Goal: Task Accomplishment & Management: Use online tool/utility

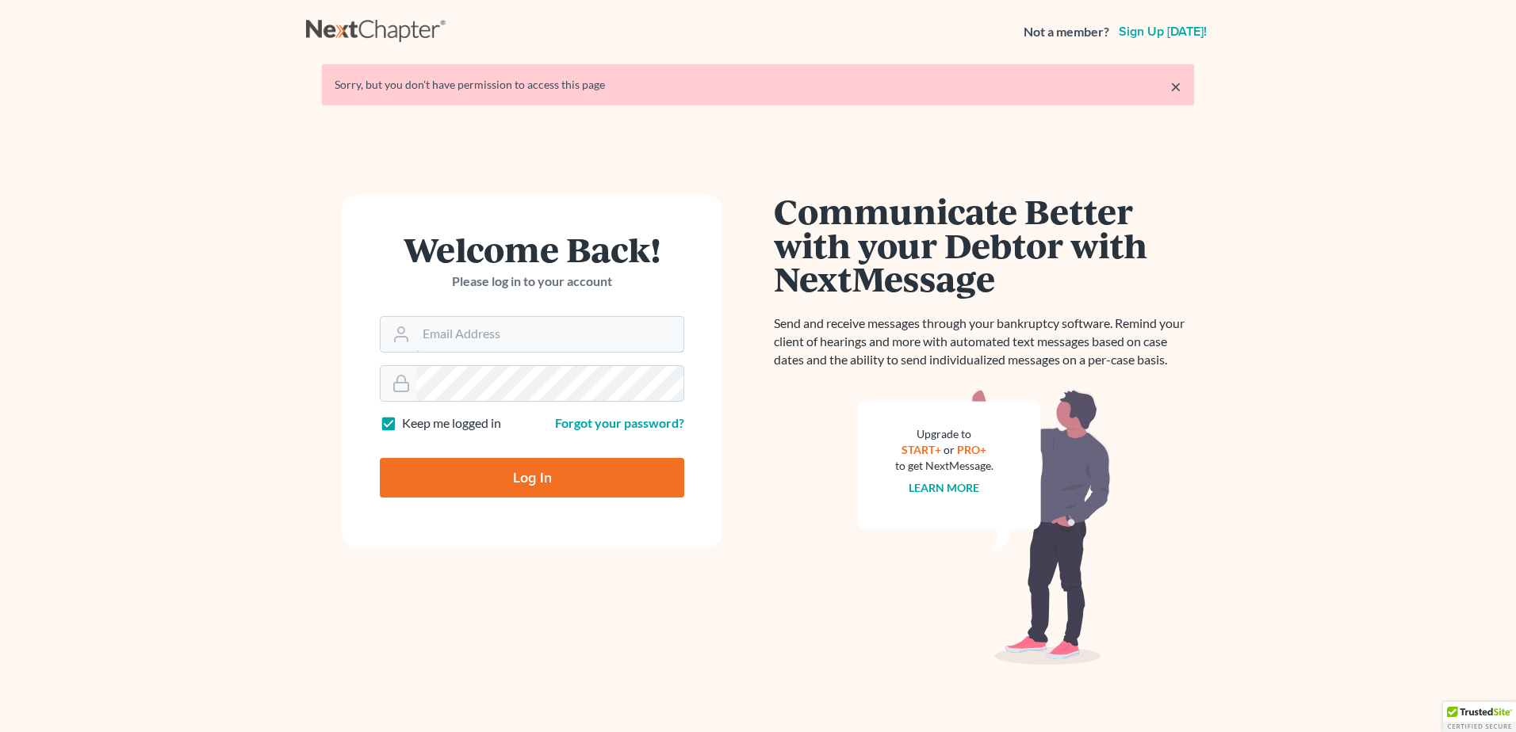
type input "[EMAIL_ADDRESS][DOMAIN_NAME]"
click at [549, 476] on input "Log In" at bounding box center [532, 478] width 304 height 40
type input "Thinking..."
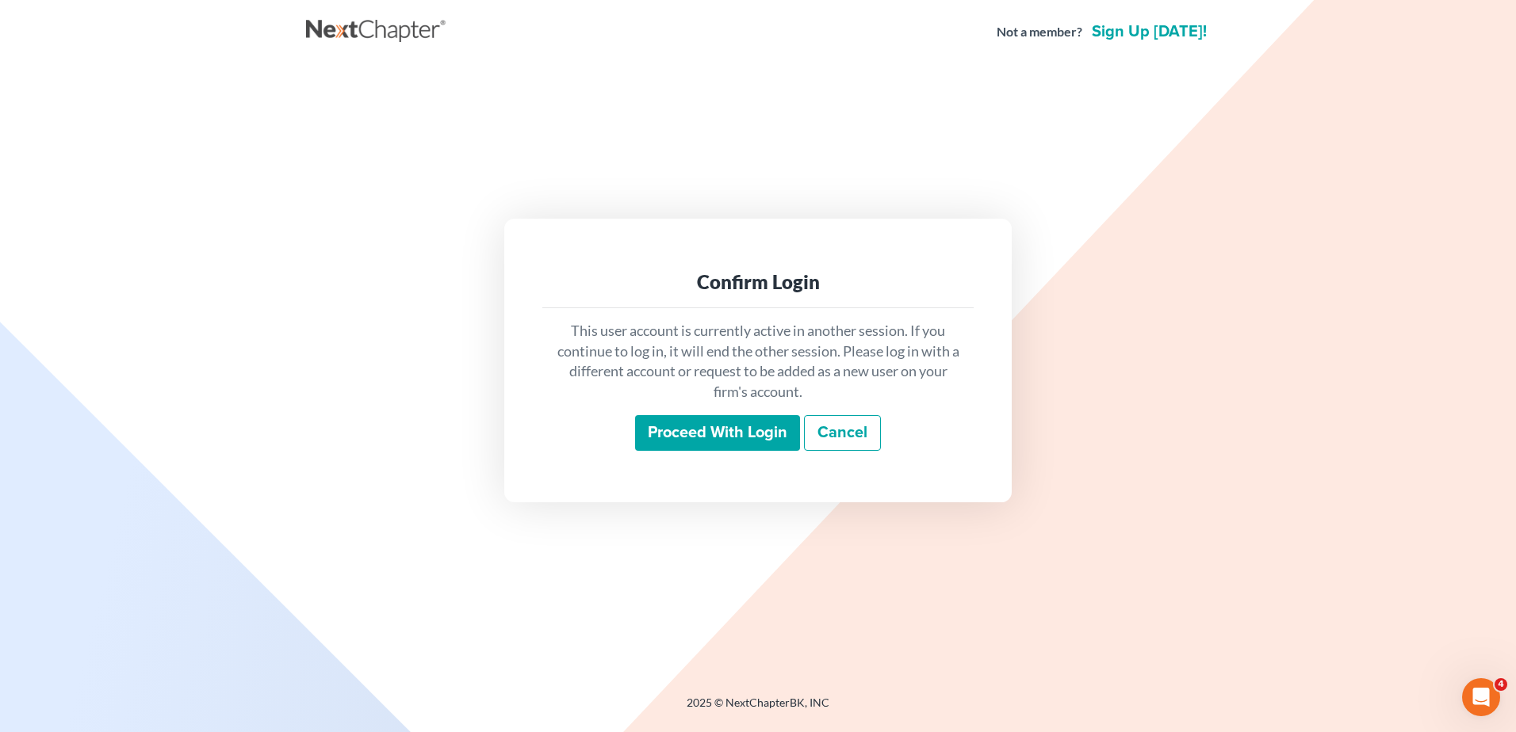
click at [686, 426] on input "Proceed with login" at bounding box center [717, 433] width 165 height 36
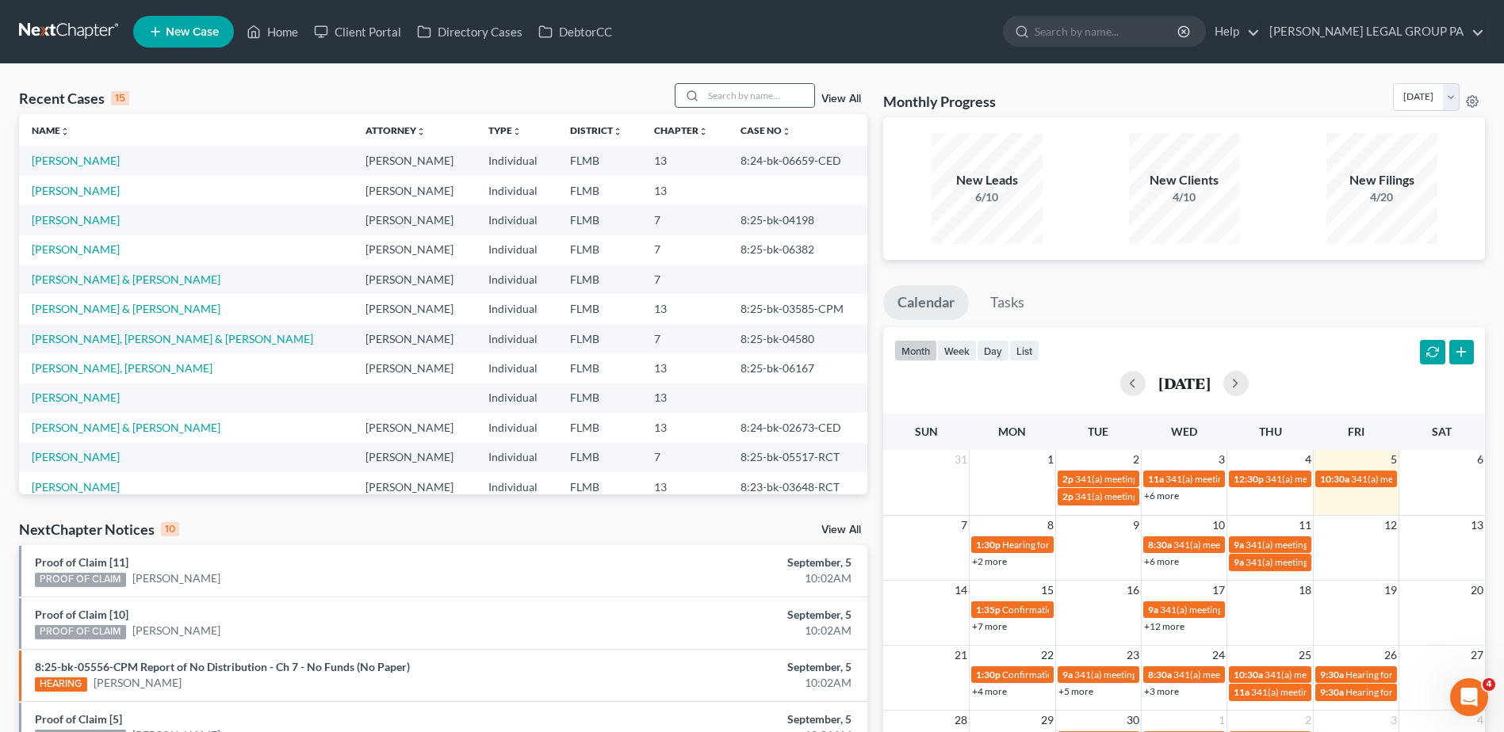
click at [751, 83] on div at bounding box center [745, 95] width 141 height 25
click at [747, 87] on input "search" at bounding box center [758, 95] width 111 height 23
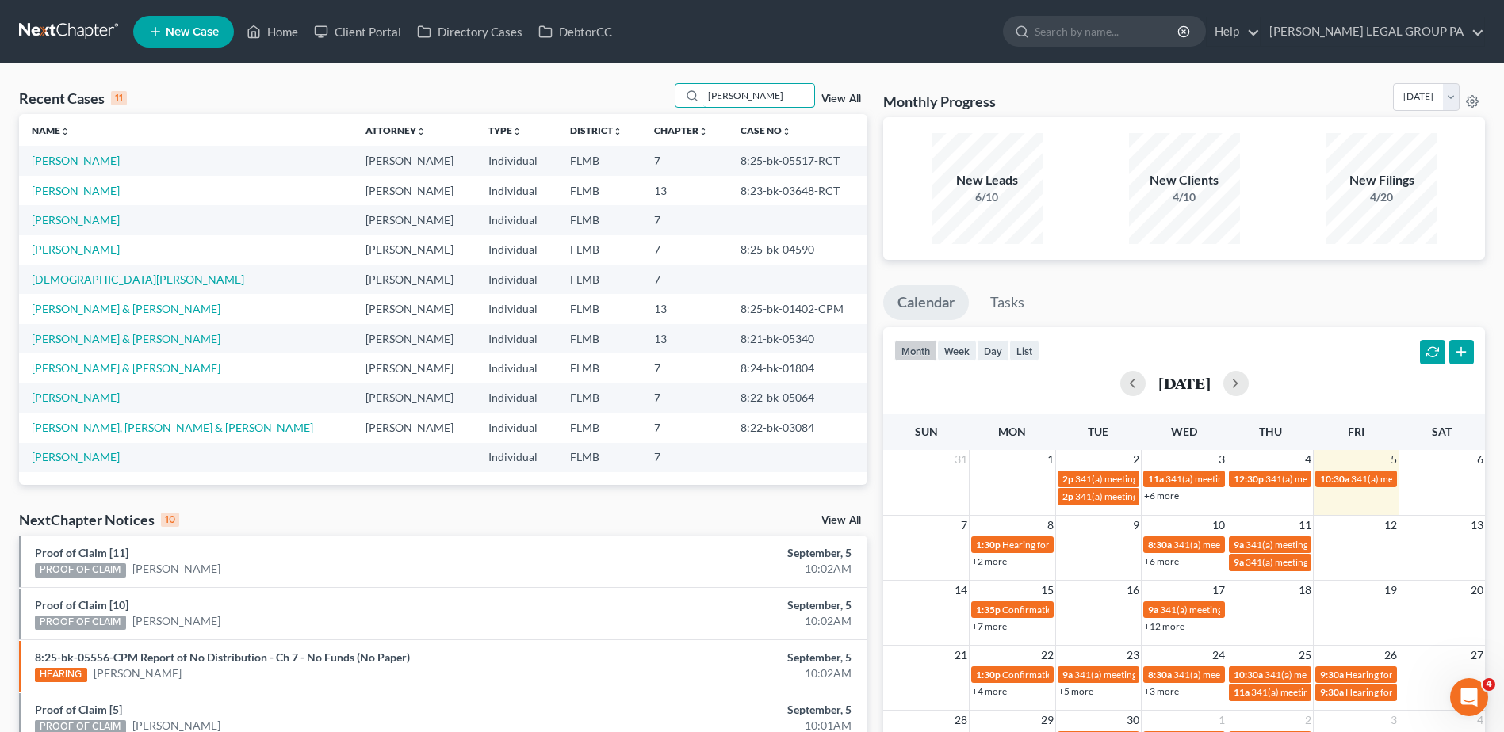
type input "allen"
click at [70, 154] on link "Allen, Linda" at bounding box center [76, 160] width 88 height 13
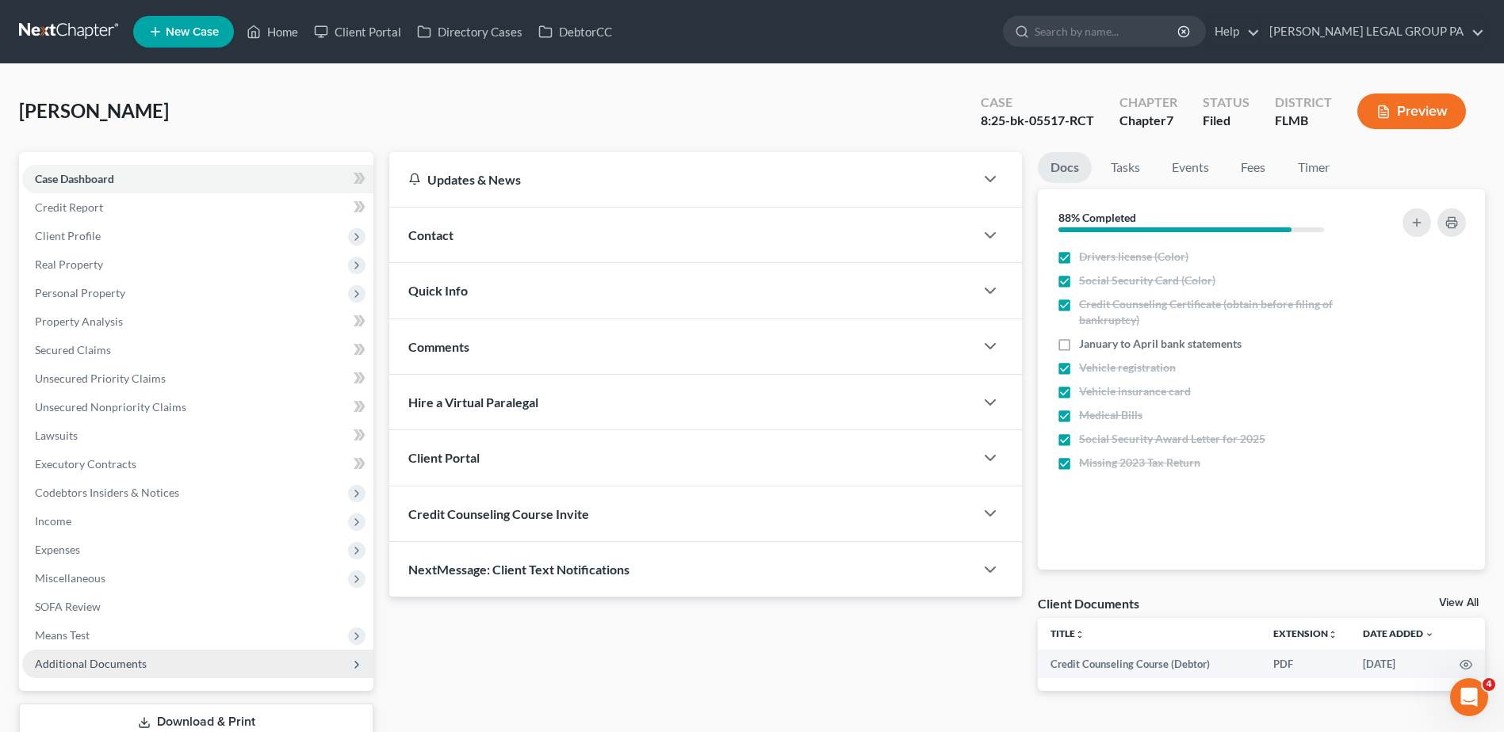
click at [102, 662] on span "Additional Documents" at bounding box center [91, 663] width 112 height 13
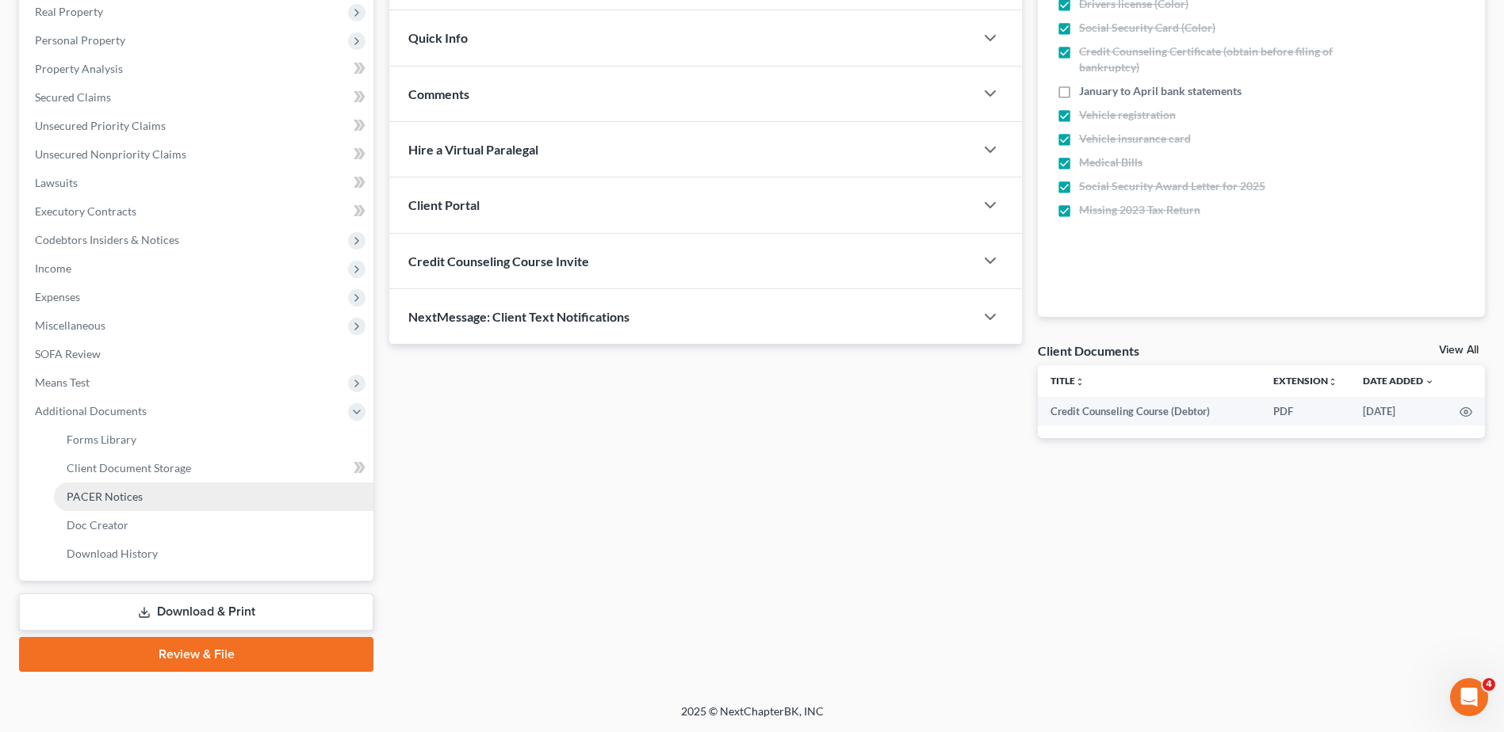
click at [147, 502] on link "PACER Notices" at bounding box center [213, 497] width 319 height 29
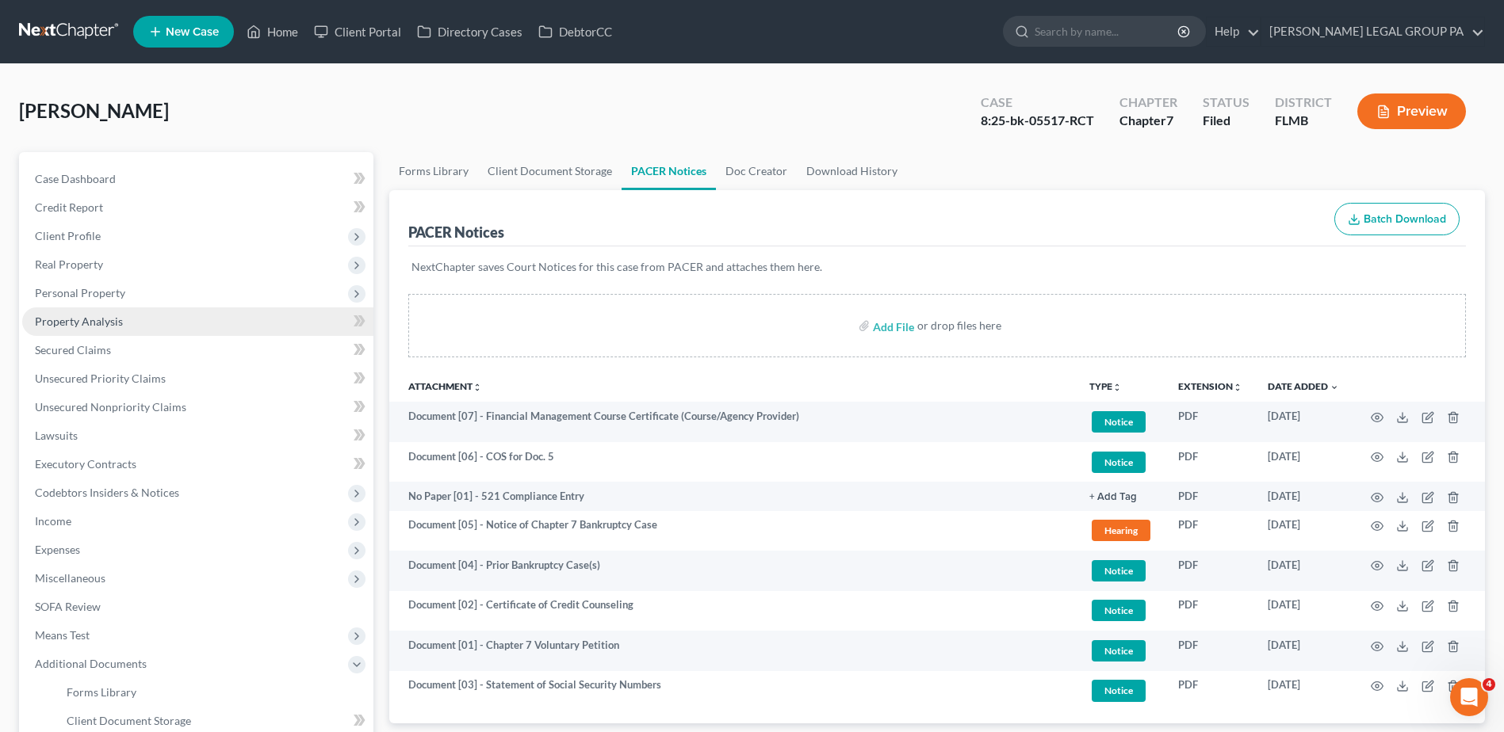
click at [82, 319] on span "Property Analysis" at bounding box center [79, 321] width 88 height 13
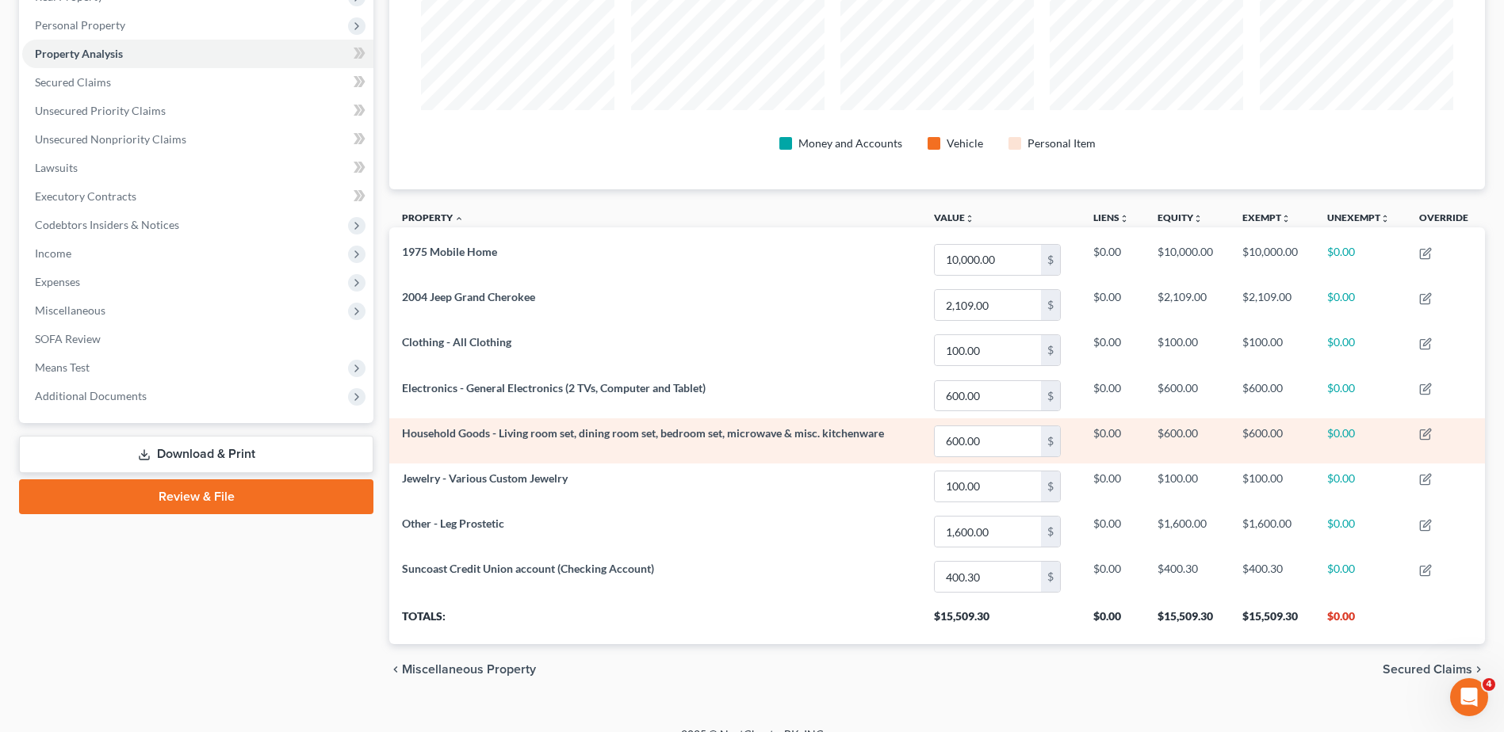
scroll to position [291, 0]
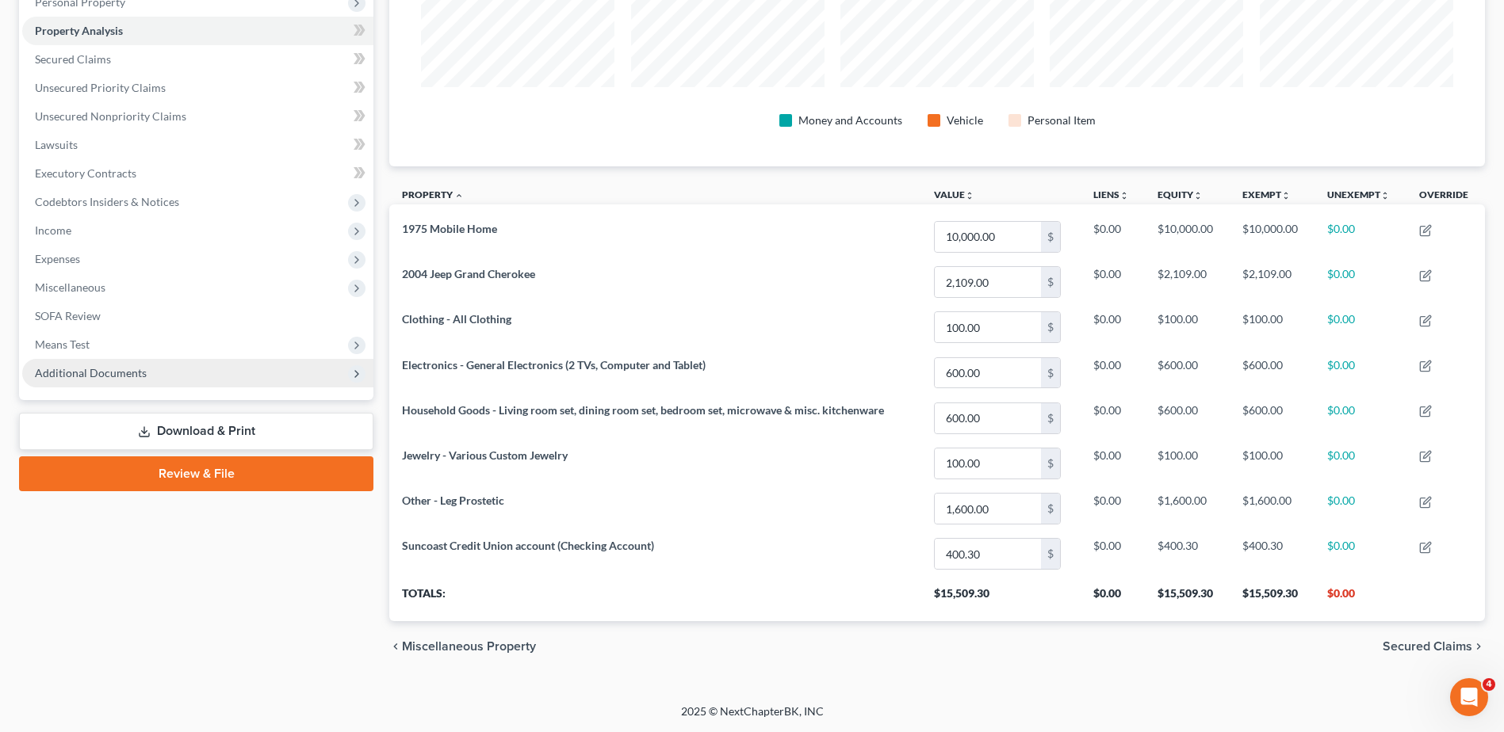
click at [134, 380] on span "Additional Documents" at bounding box center [197, 373] width 351 height 29
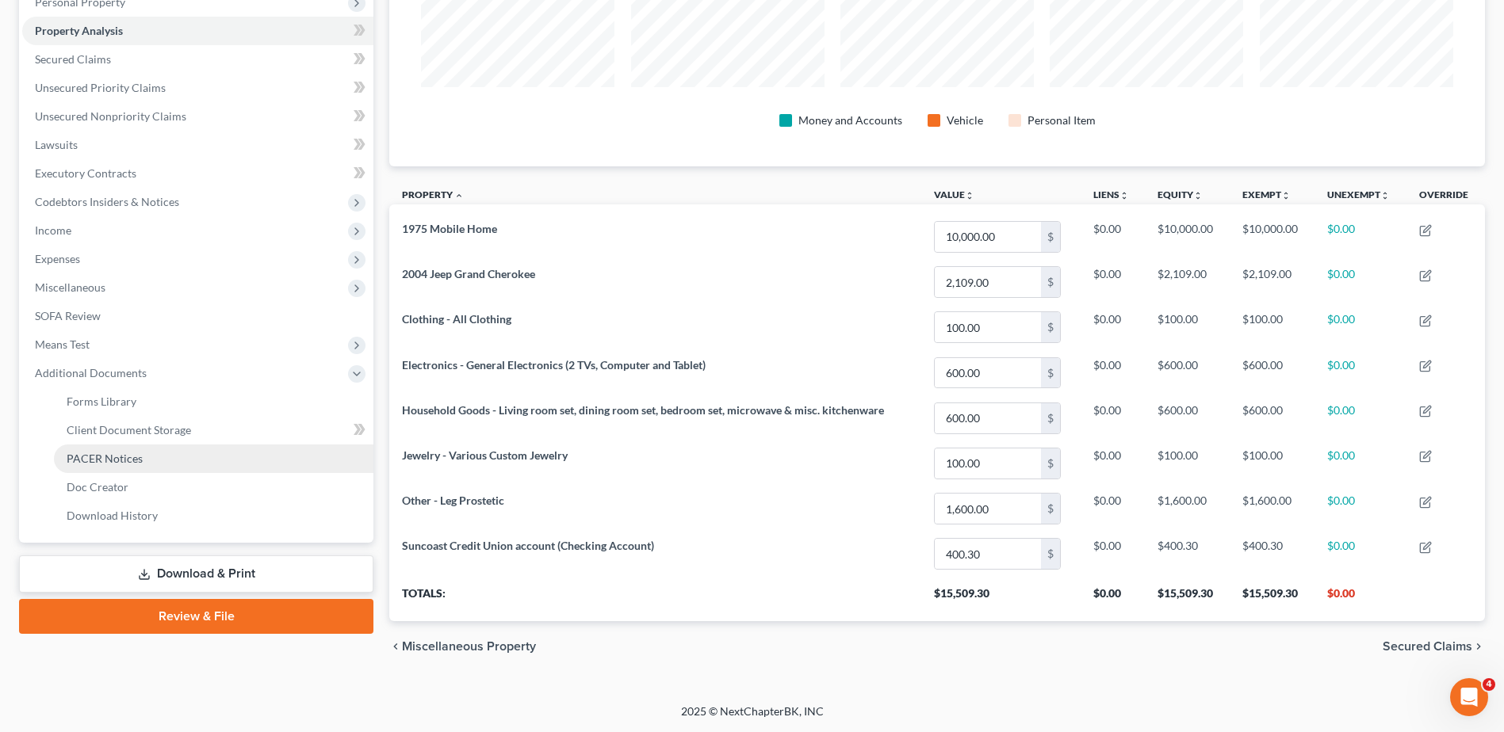
click at [123, 446] on link "PACER Notices" at bounding box center [213, 459] width 319 height 29
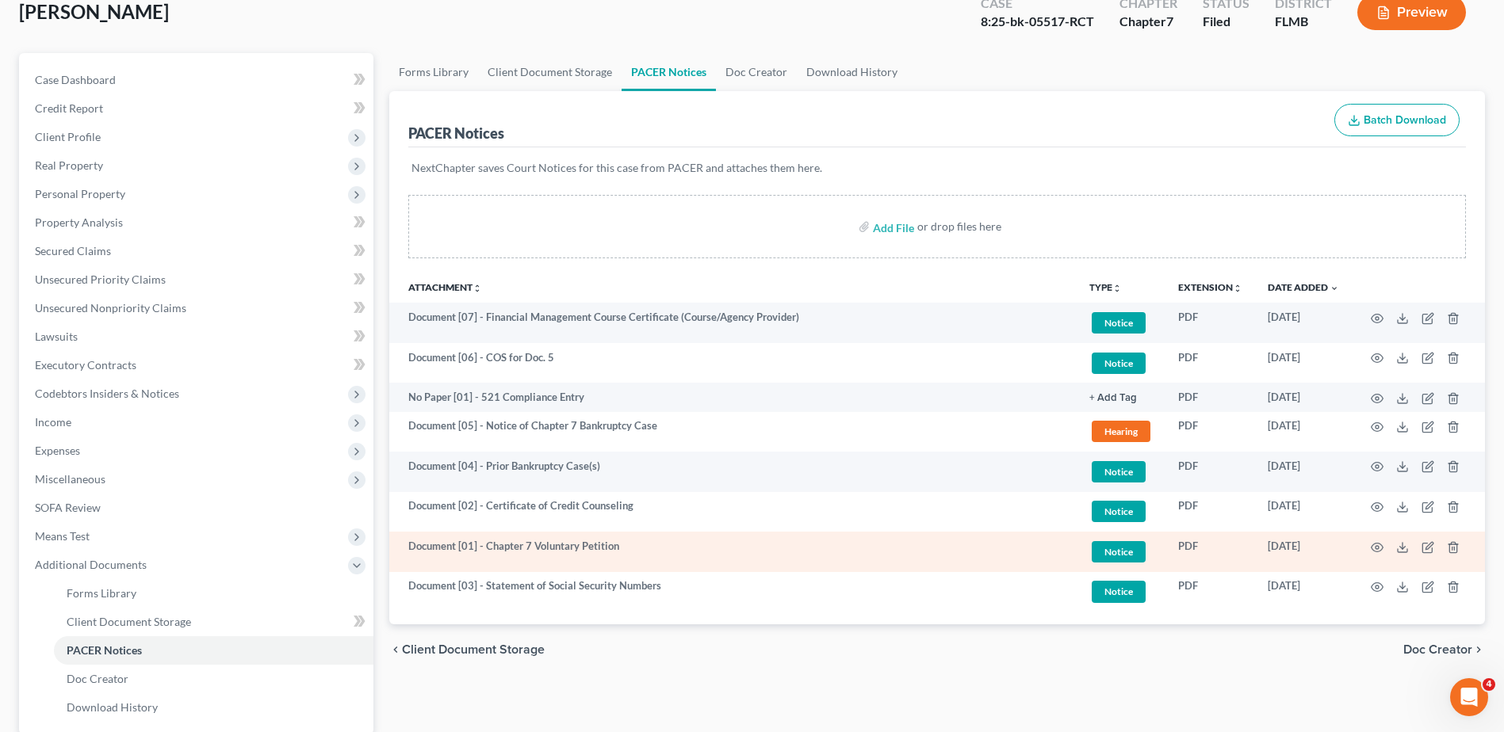
scroll to position [253, 0]
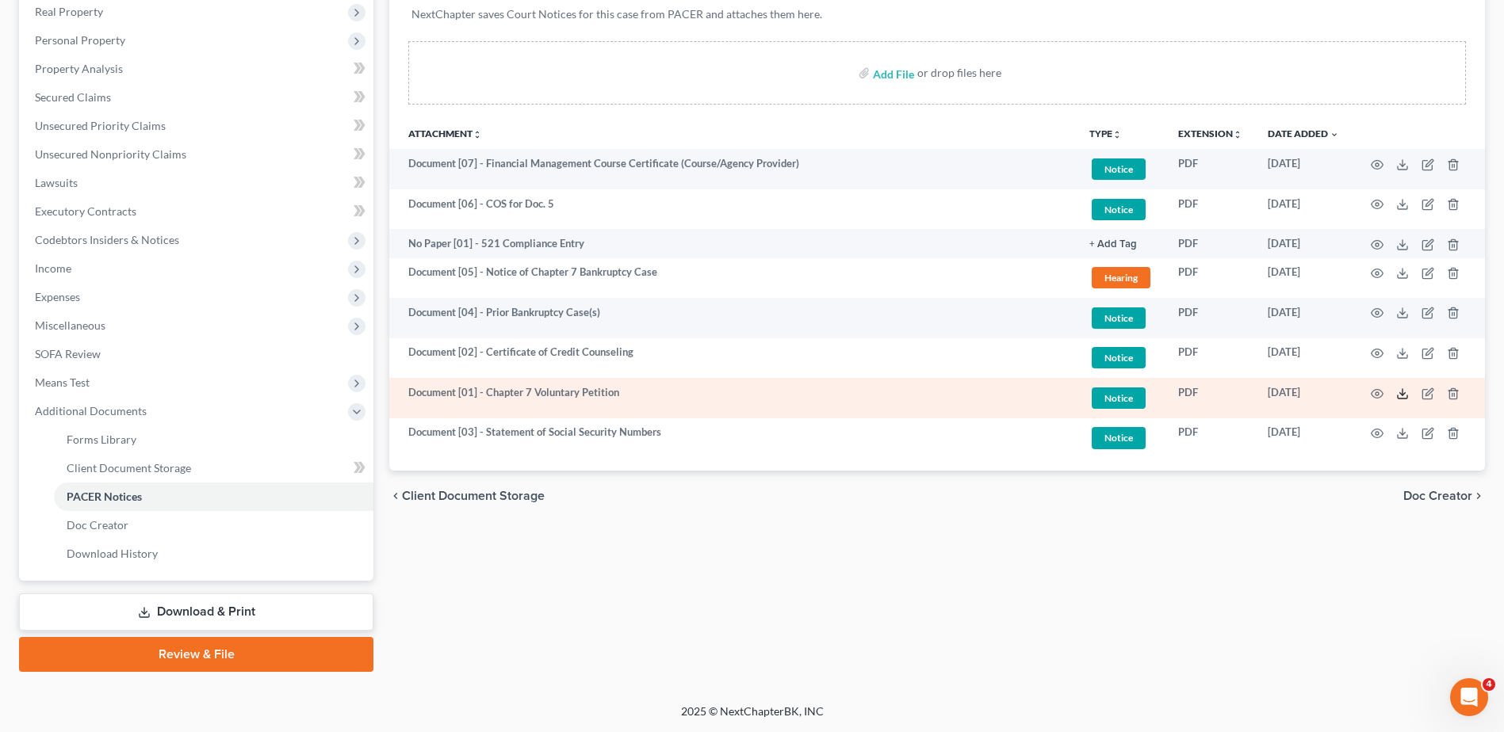
click at [1401, 394] on icon at bounding box center [1402, 394] width 13 height 13
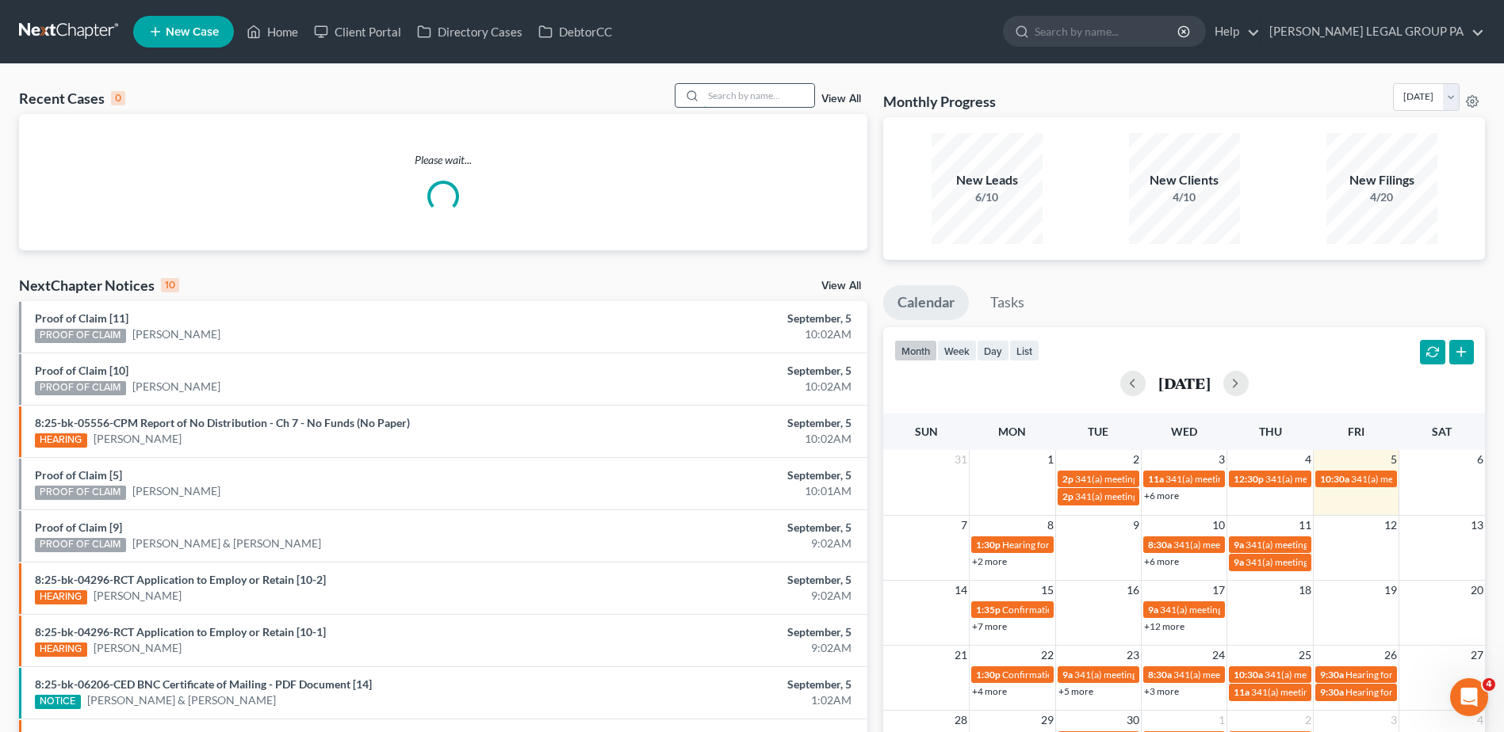
click at [718, 92] on input "search" at bounding box center [758, 95] width 111 height 23
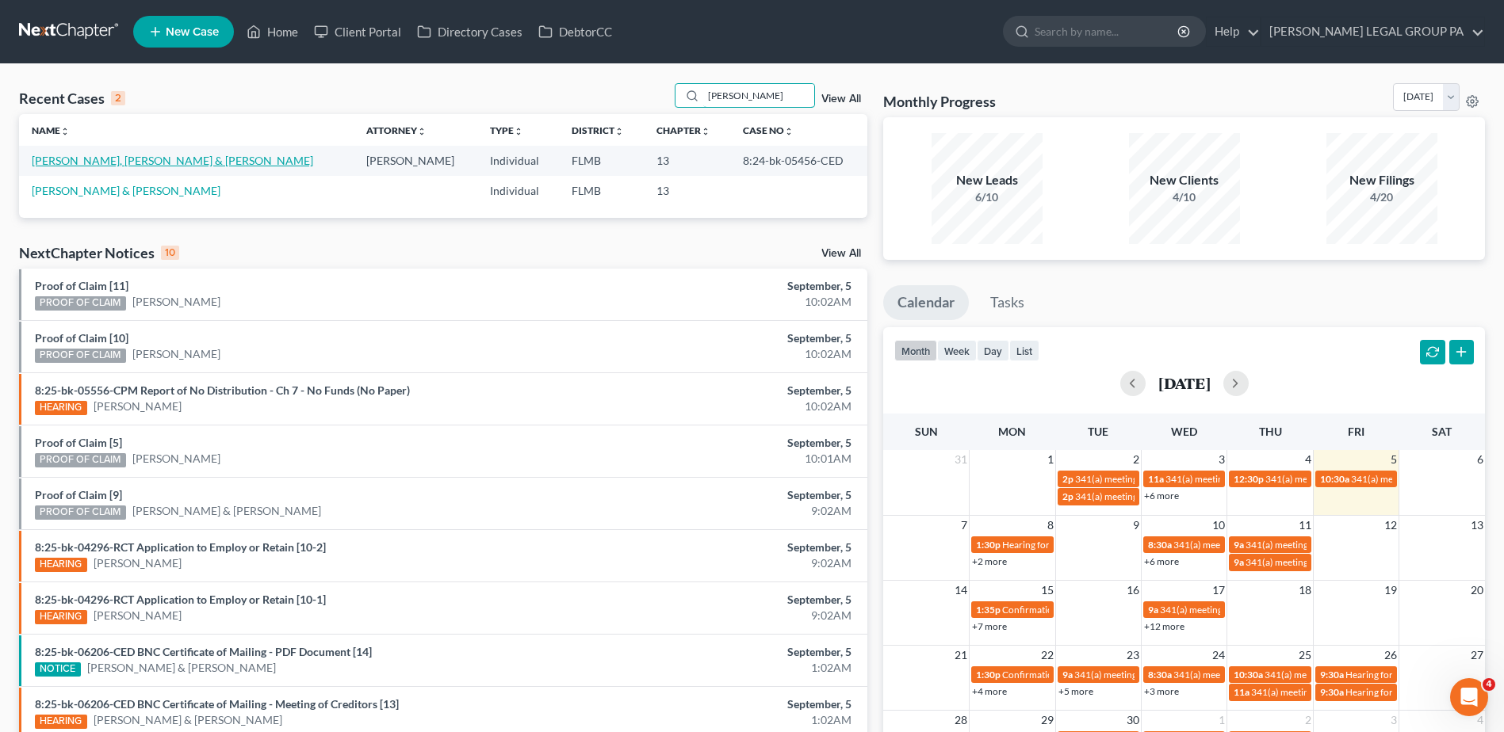
type input "[PERSON_NAME]"
click at [102, 157] on link "[PERSON_NAME], [PERSON_NAME] & [PERSON_NAME]" at bounding box center [172, 160] width 281 height 13
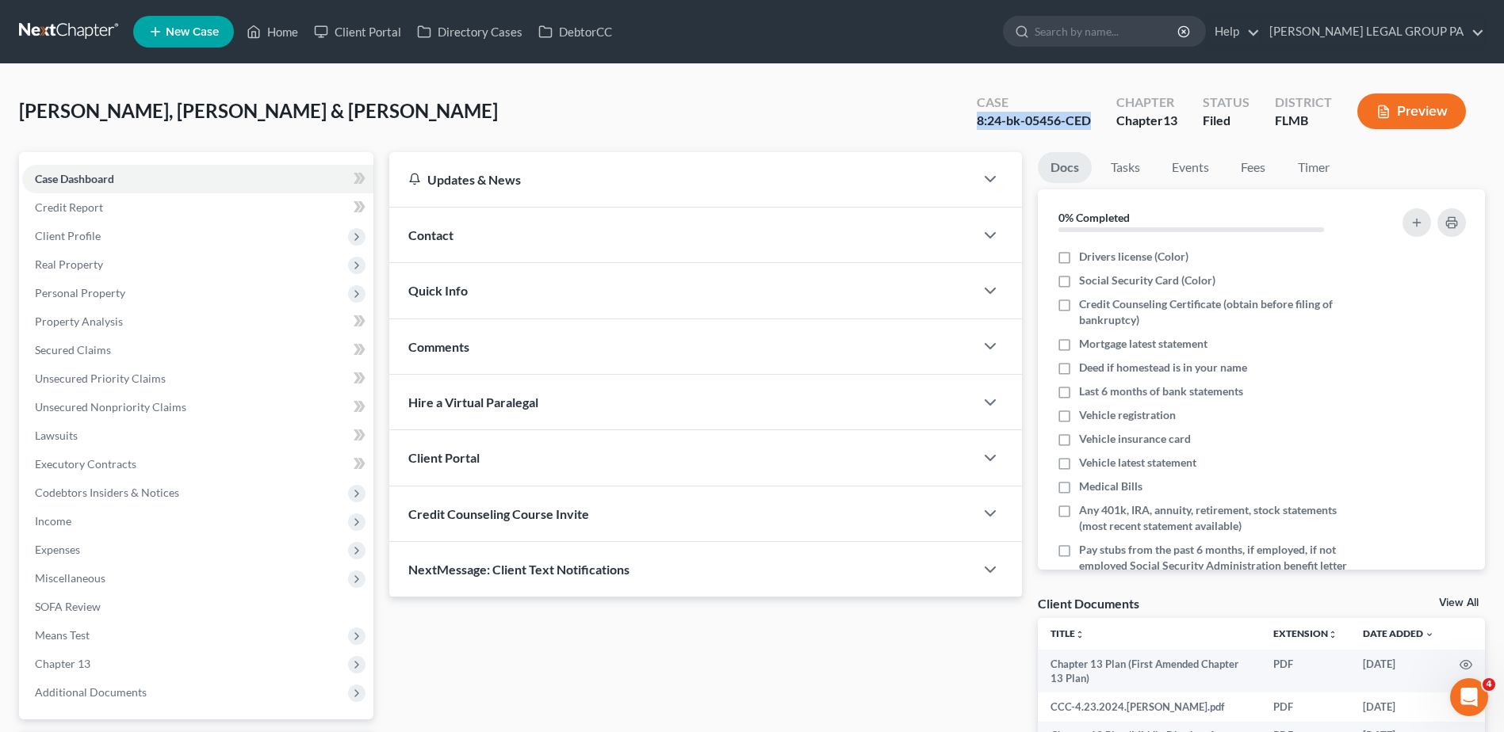
drag, startPoint x: 976, startPoint y: 119, endPoint x: 1088, endPoint y: 128, distance: 113.0
click at [1089, 128] on div "8:24-bk-05456-CED" at bounding box center [1034, 121] width 114 height 18
copy div "8:24-bk-05456-CED"
click at [151, 699] on span "Additional Documents" at bounding box center [197, 693] width 351 height 29
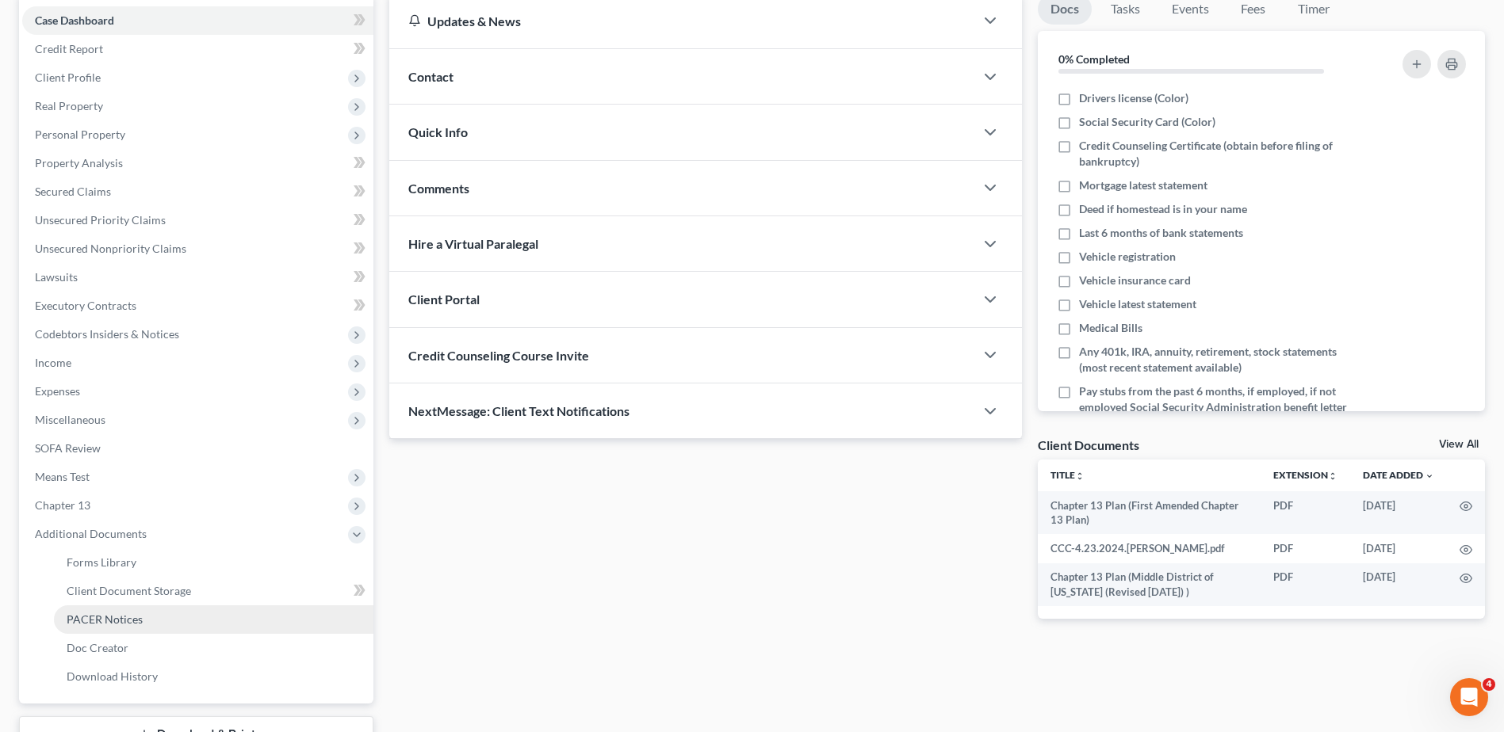
click at [147, 625] on link "PACER Notices" at bounding box center [213, 620] width 319 height 29
